Goal: Book appointment/travel/reservation

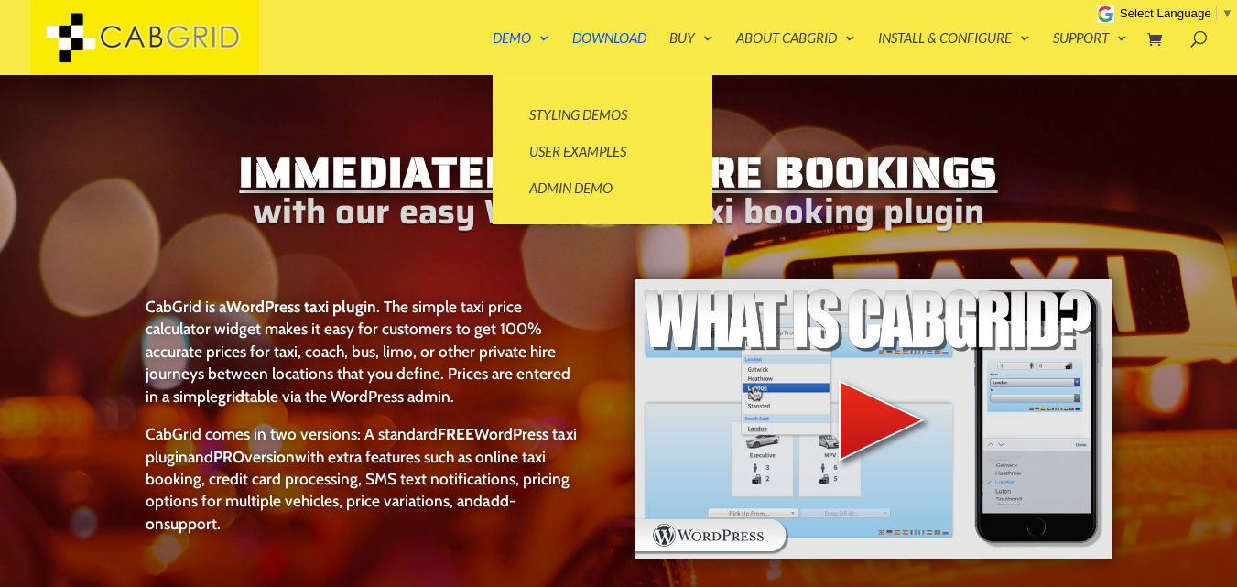
click at [528, 119] on div "Immediately Get More Bookings with our easy WordPress taxi booking plugin CabGr…" at bounding box center [618, 471] width 1237 height 793
click at [593, 107] on div "Immediately Get More Bookings with our easy WordPress taxi booking plugin CabGr…" at bounding box center [618, 471] width 1237 height 793
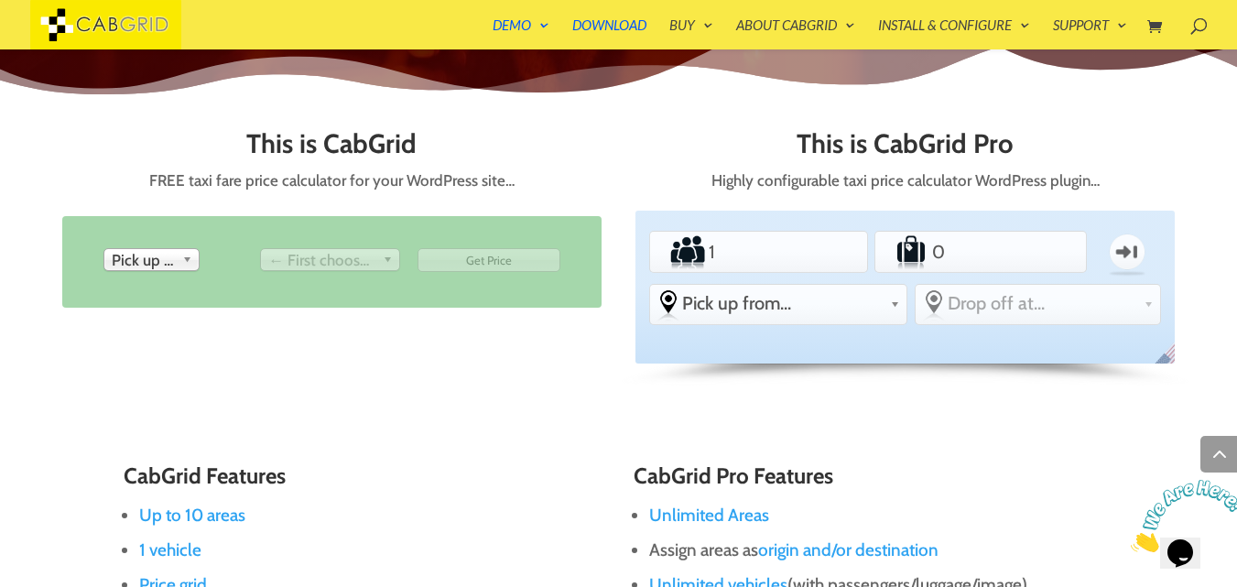
scroll to position [735, 0]
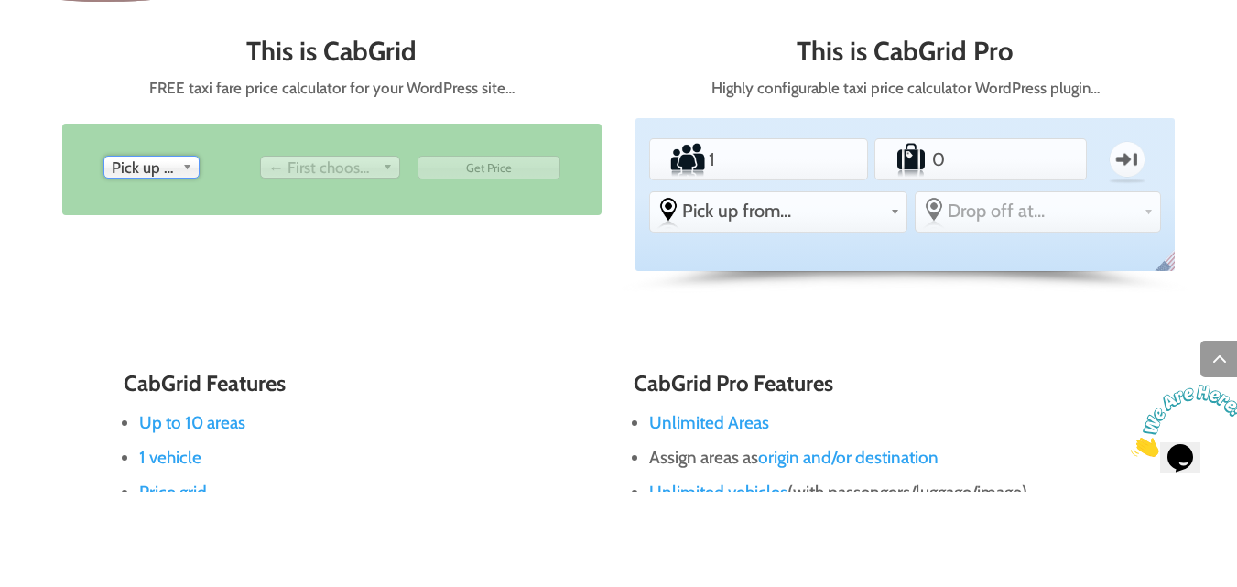
click at [125, 266] on span "Pick up from" at bounding box center [143, 263] width 63 height 22
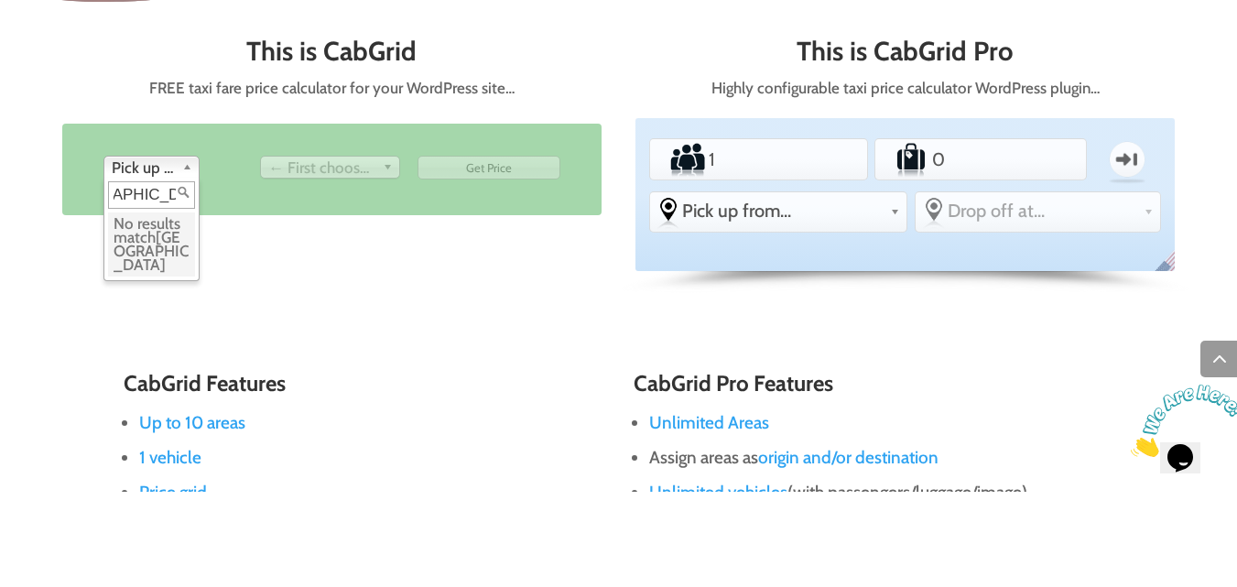
scroll to position [0, 67]
type input "Manchester airport"
click at [125, 359] on span "Manchester airport" at bounding box center [151, 346] width 75 height 46
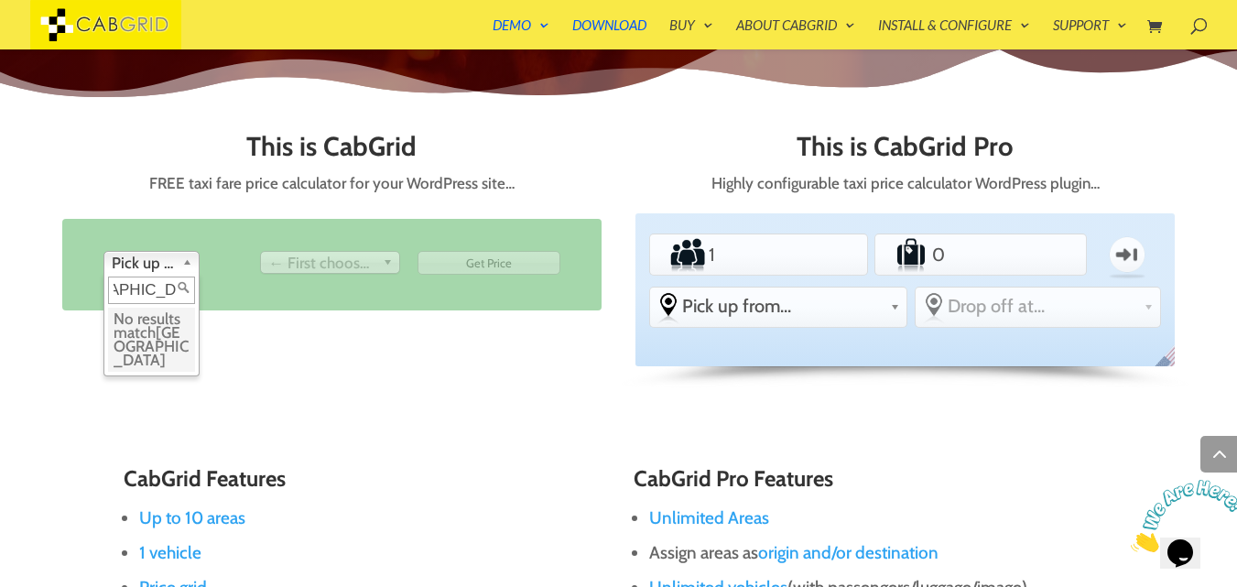
scroll to position [0, 0]
click at [299, 271] on span "← First choose pick up" at bounding box center [321, 263] width 107 height 22
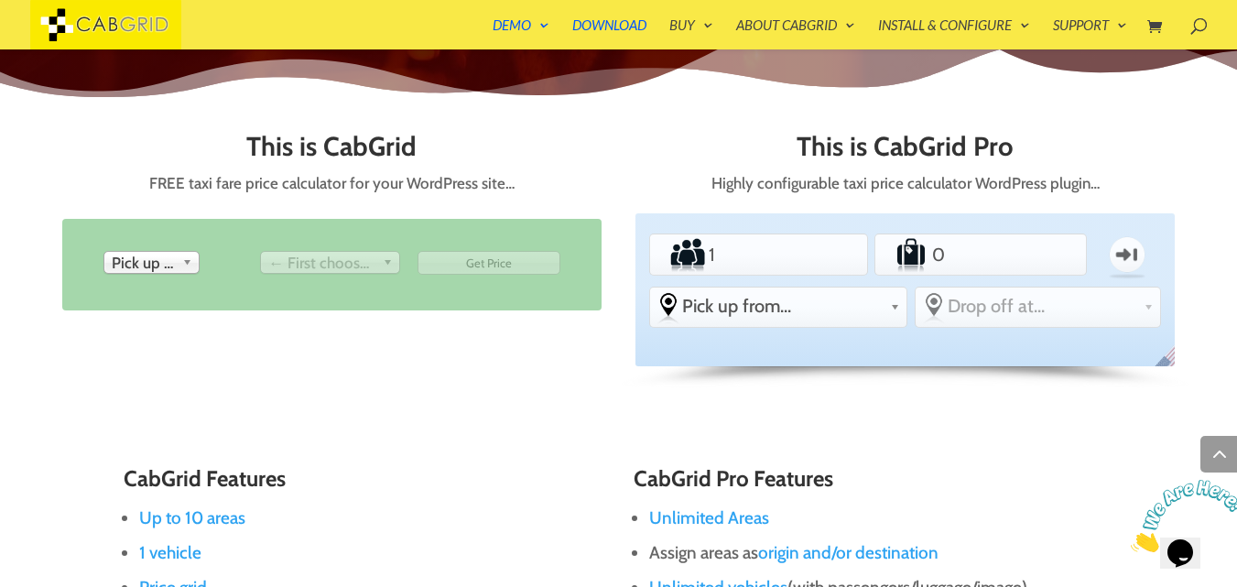
click at [286, 269] on span "← First choose pick up" at bounding box center [321, 263] width 107 height 22
click at [123, 269] on span "Pick up from" at bounding box center [143, 263] width 63 height 22
type input "man"
click at [294, 267] on span "← First choose pick up" at bounding box center [321, 263] width 107 height 22
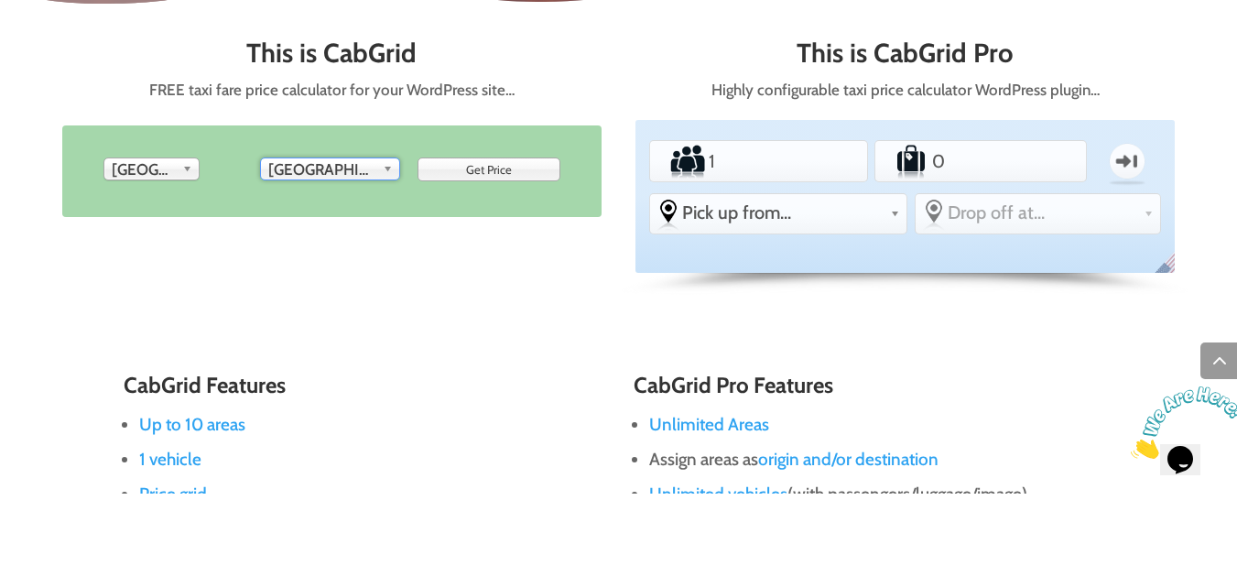
click at [522, 267] on input "Get Price" at bounding box center [489, 263] width 143 height 24
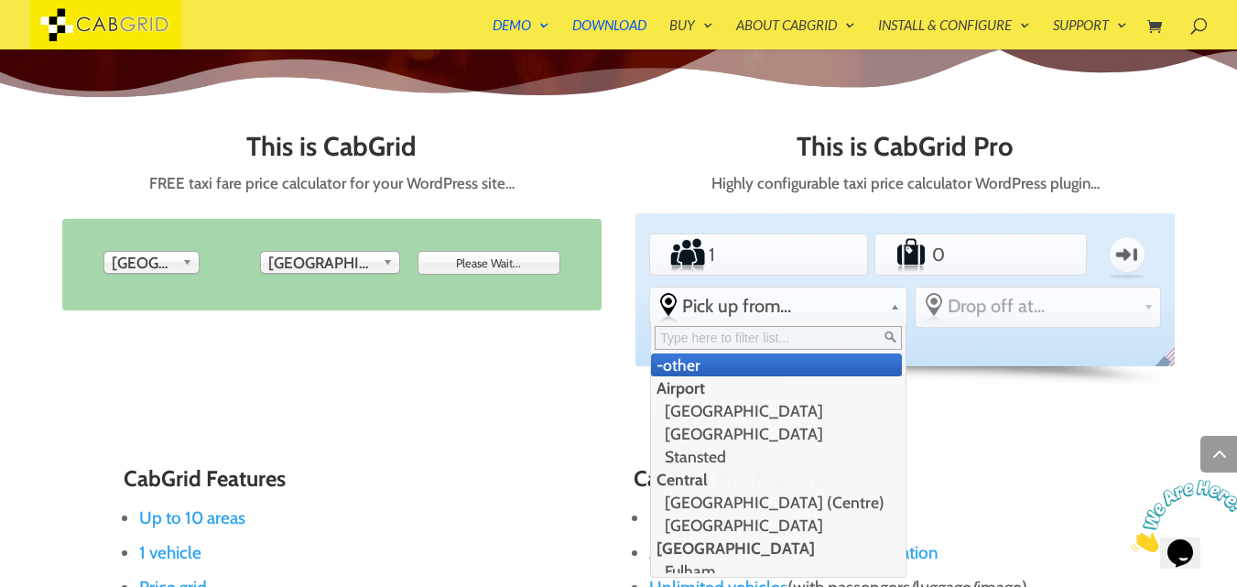
type input "Get Price"
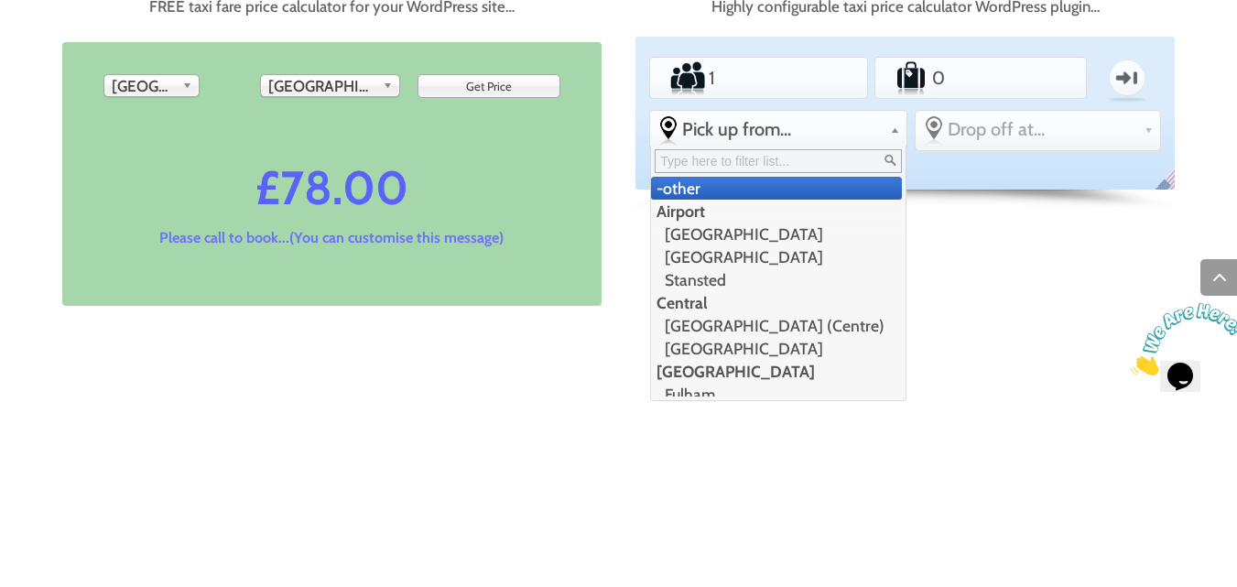
click at [987, 366] on div "Standard PEAK ACCOUNT Passengers 1 Luggage 0 One-way From Pick up from... -othe…" at bounding box center [906, 289] width 540 height 153
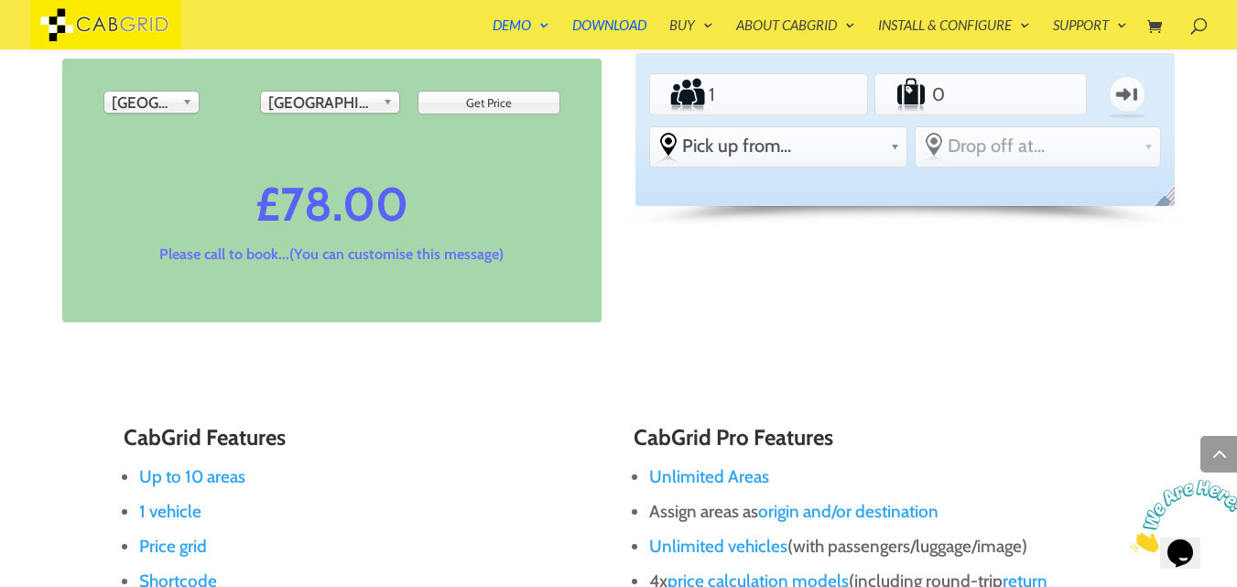
scroll to position [898, 0]
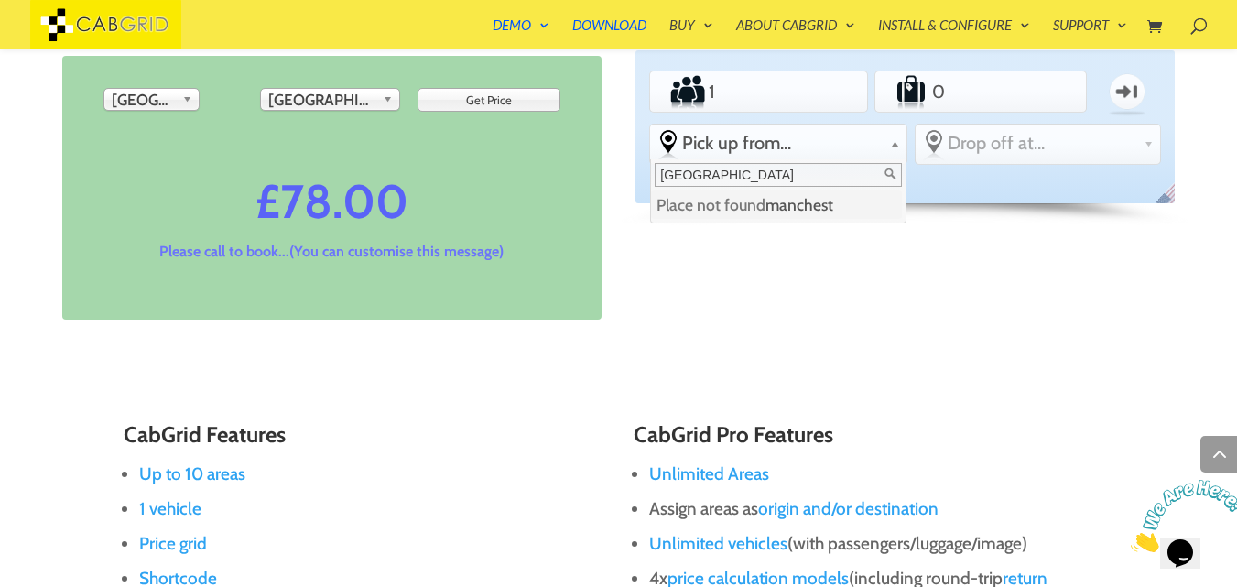
type input "[GEOGRAPHIC_DATA]"
click at [1043, 148] on span "Drop off at..." at bounding box center [1042, 143] width 189 height 22
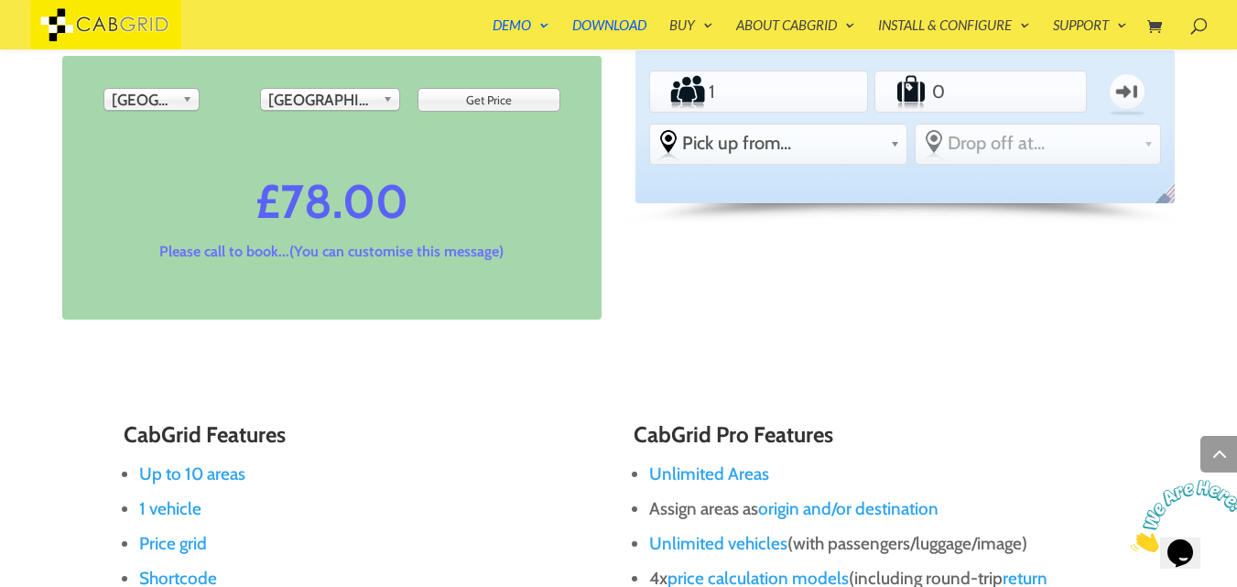
click at [1034, 138] on span "Drop off at..." at bounding box center [1042, 143] width 189 height 22
click at [1129, 147] on span "Drop off at..." at bounding box center [1042, 143] width 189 height 22
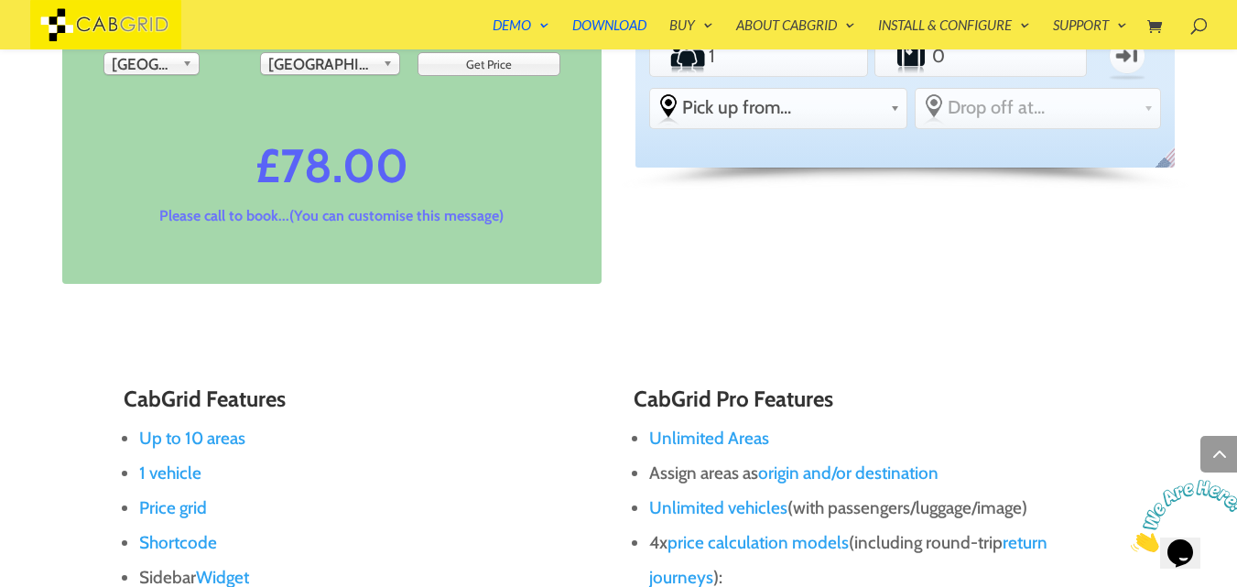
scroll to position [939, 0]
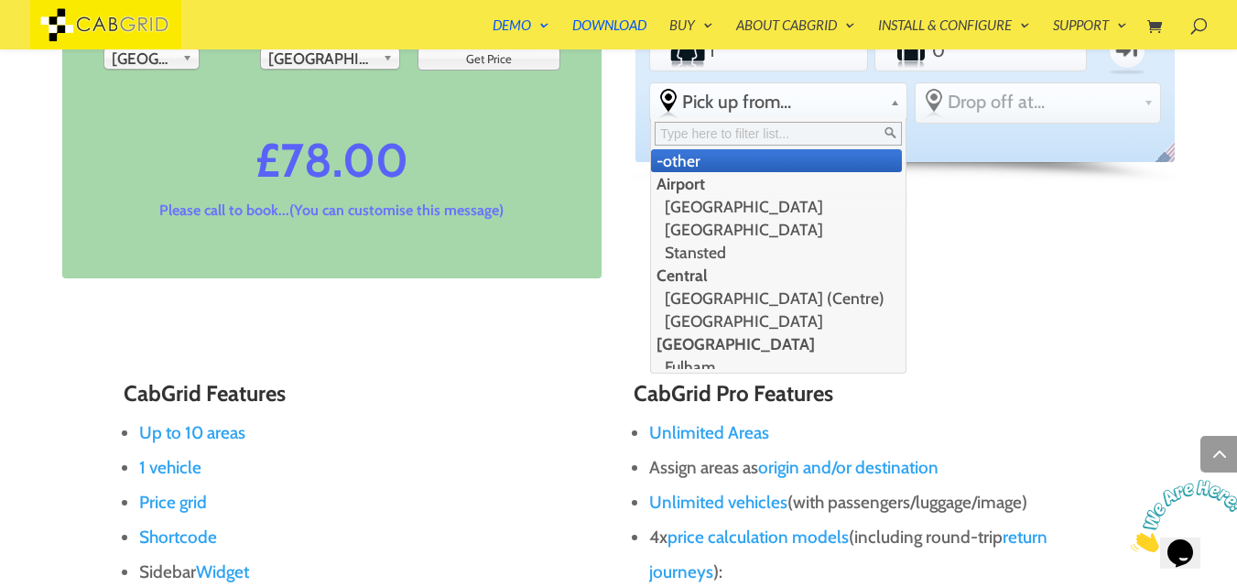
click at [706, 189] on li "Airport" at bounding box center [776, 183] width 251 height 23
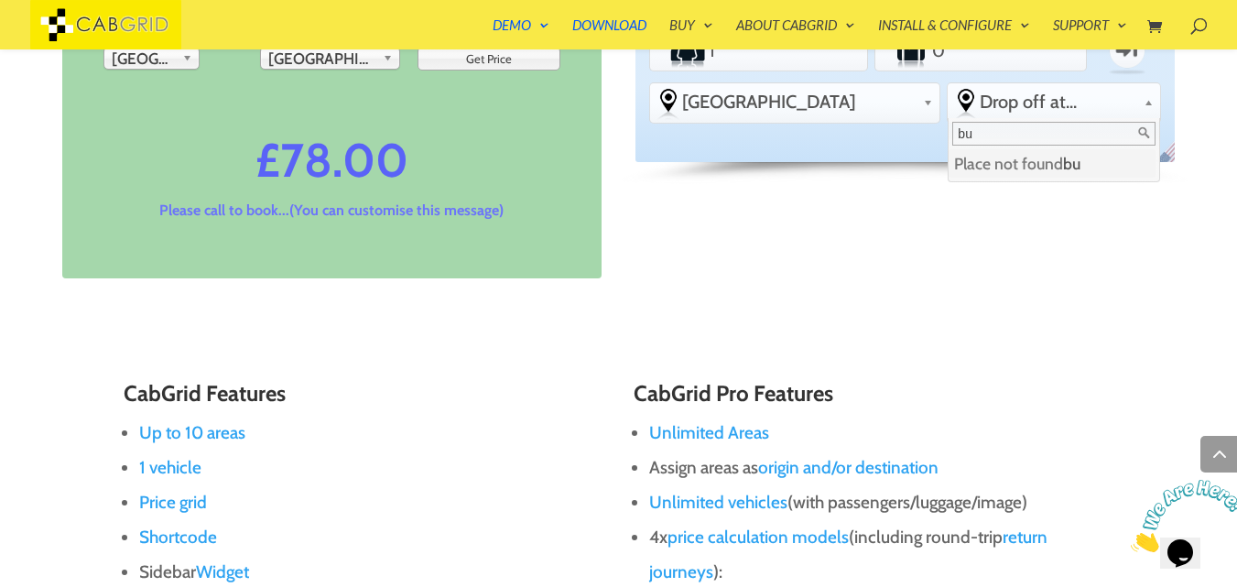
type input "b"
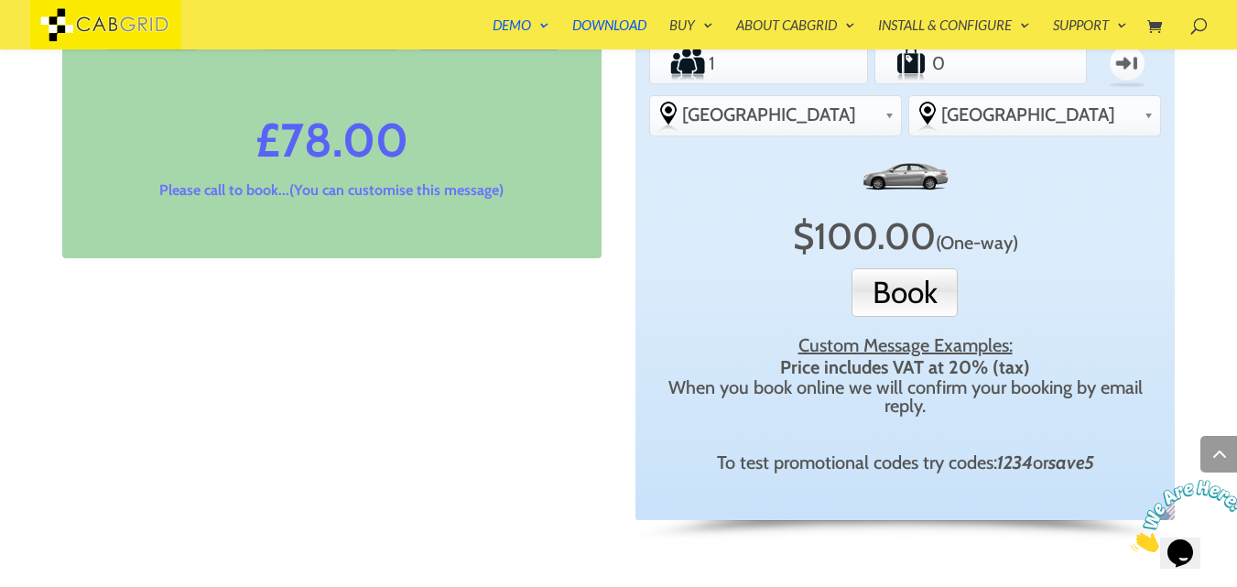
scroll to position [969, 0]
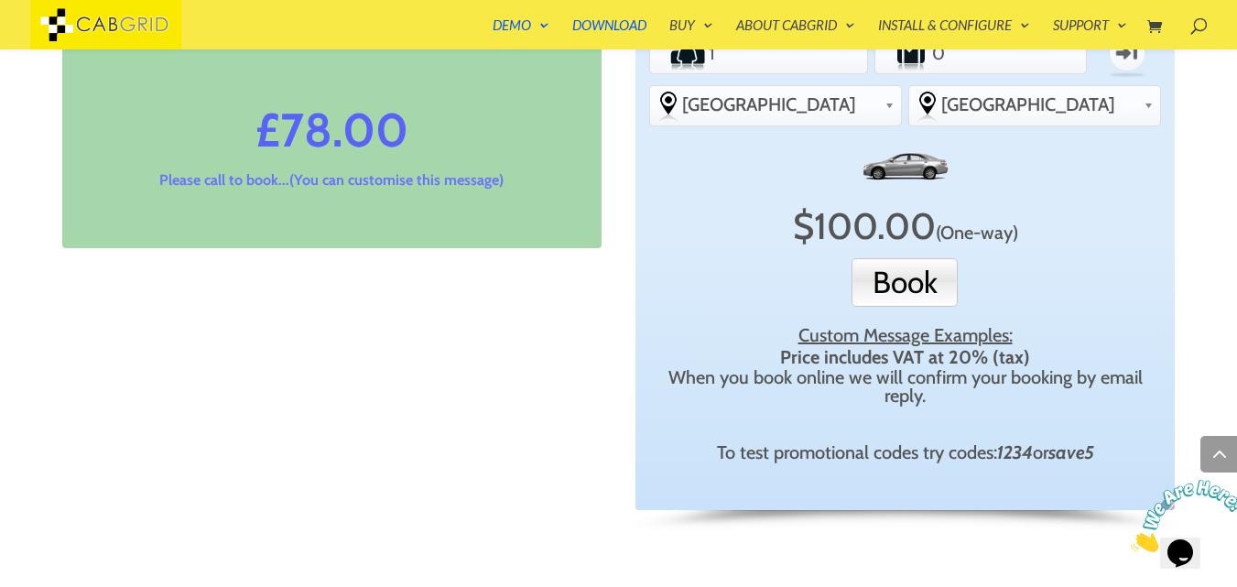
click at [973, 228] on span "(One-way)" at bounding box center [977, 233] width 82 height 22
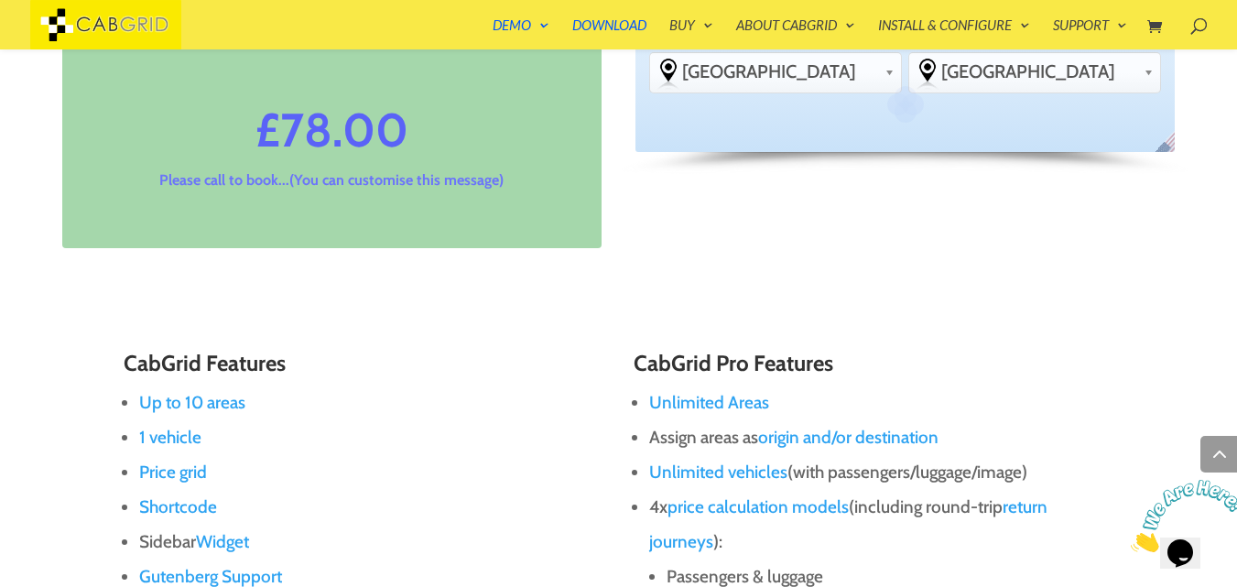
click at [906, 152] on div "Standard PEAK ACCOUNT Passengers 1 Luggage 0 Return From Pick up from... -other…" at bounding box center [906, 65] width 540 height 173
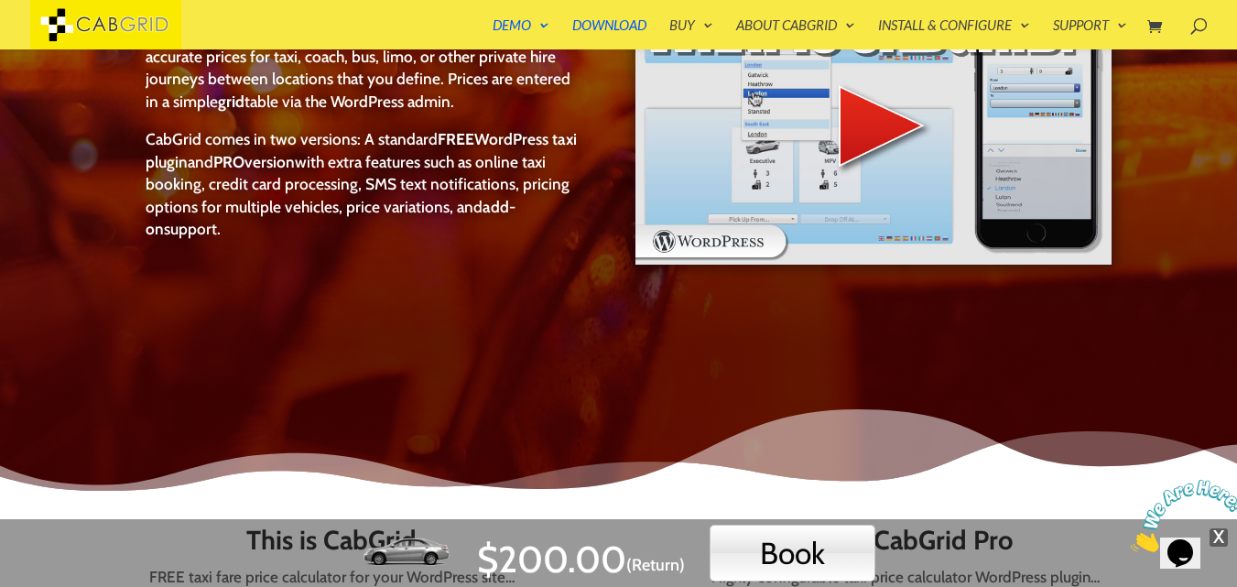
scroll to position [339, 0]
